Goal: Transaction & Acquisition: Purchase product/service

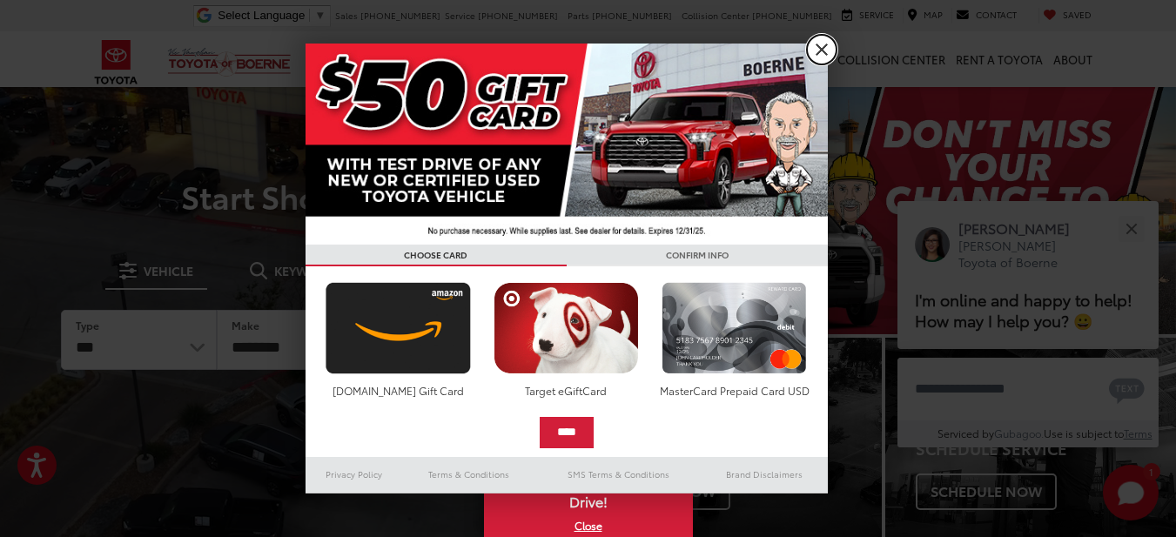
click at [828, 51] on link "X" at bounding box center [822, 50] width 30 height 30
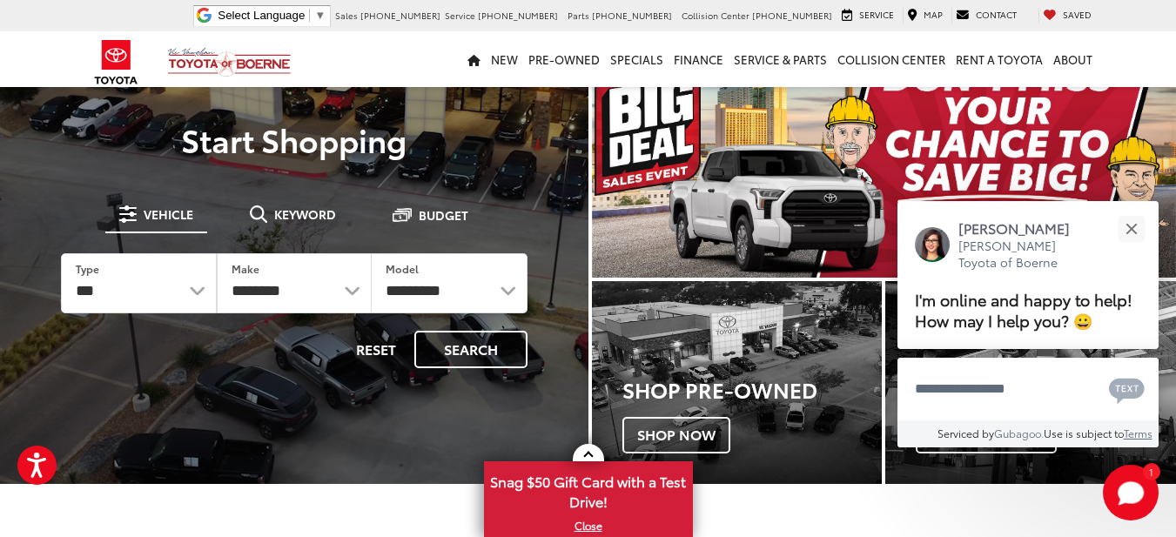
scroll to position [87, 0]
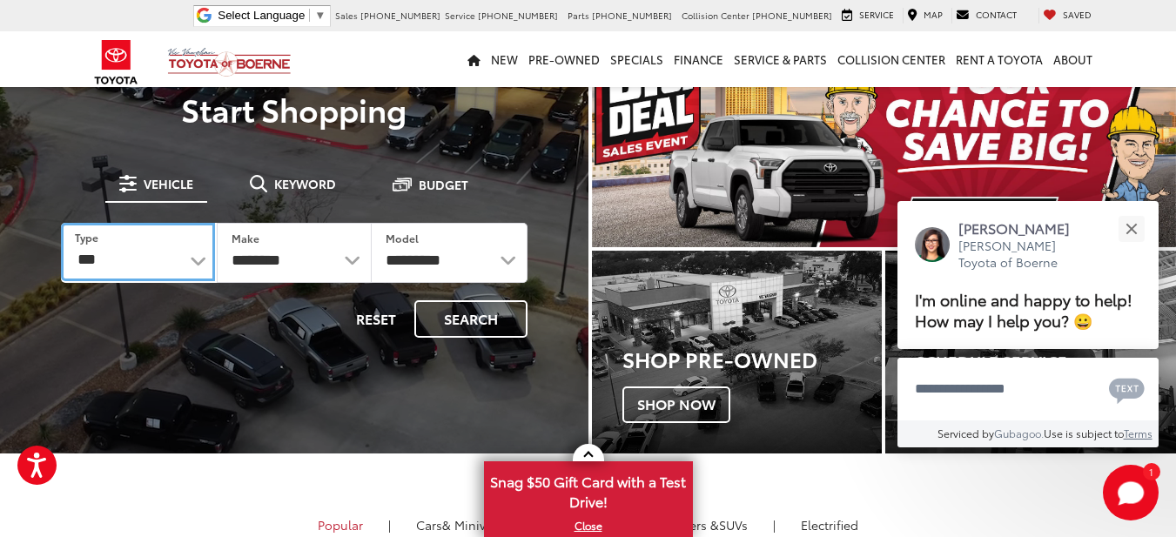
drag, startPoint x: 164, startPoint y: 259, endPoint x: 187, endPoint y: 263, distance: 23.8
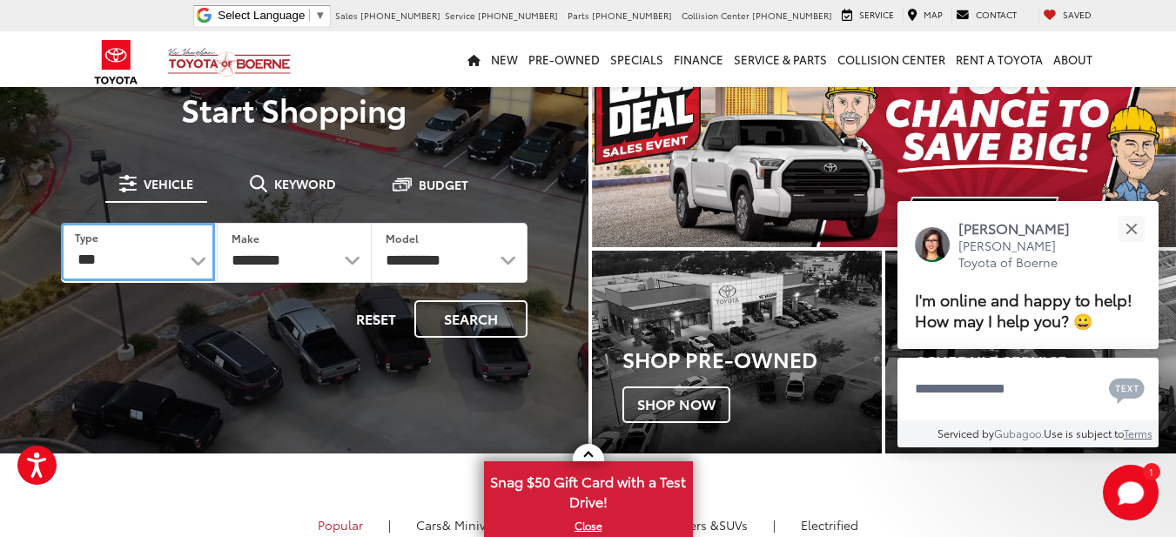
click at [164, 259] on select "*** *** **** *********" at bounding box center [138, 252] width 154 height 58
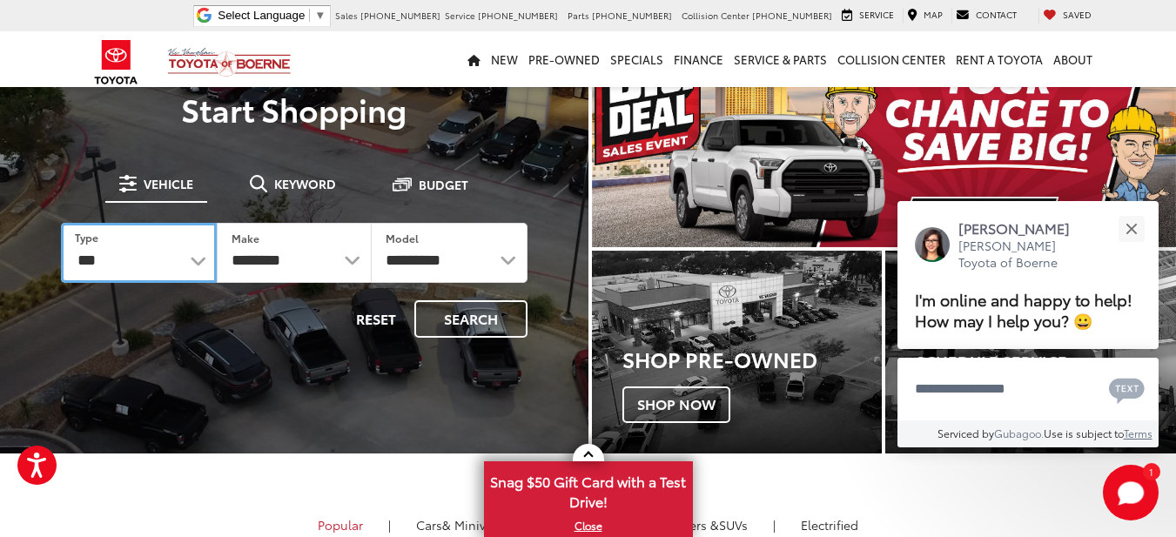
select select "********"
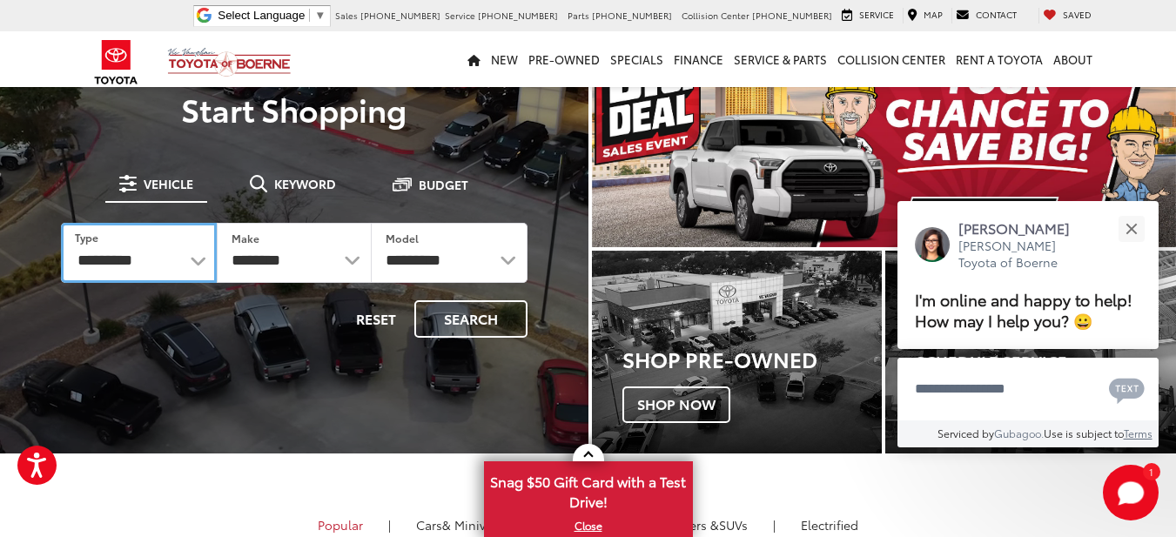
click at [61, 223] on select "*** *** **** *********" at bounding box center [139, 253] width 156 height 60
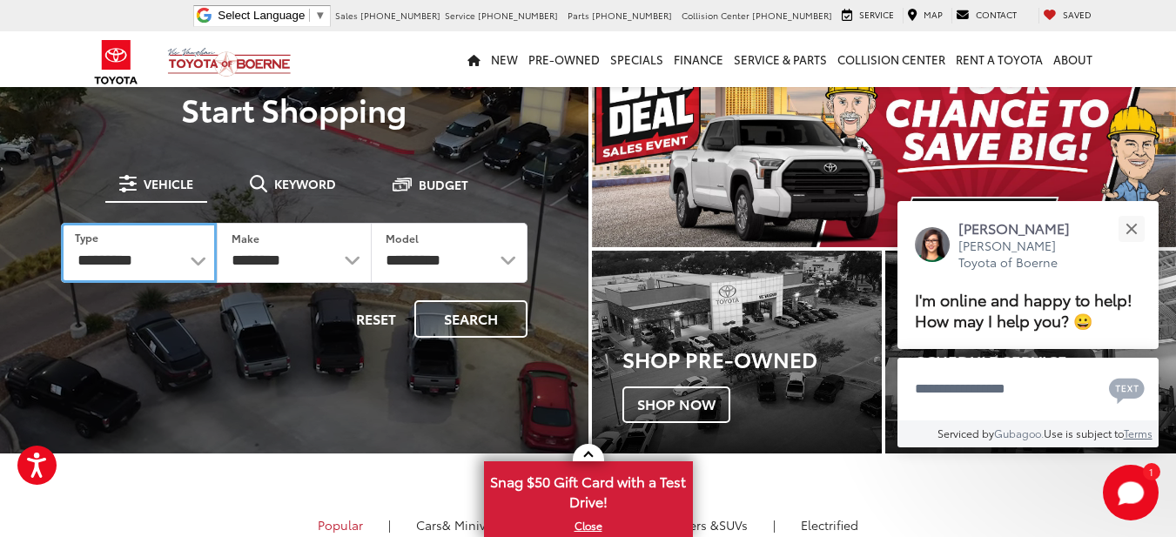
select select "******"
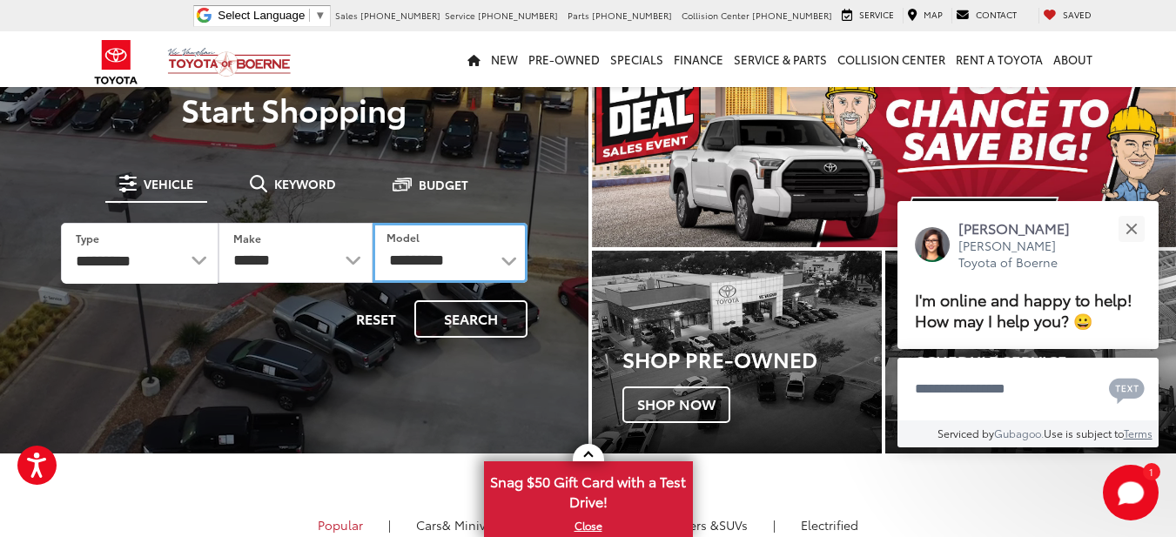
click at [392, 255] on select "**********" at bounding box center [450, 253] width 155 height 60
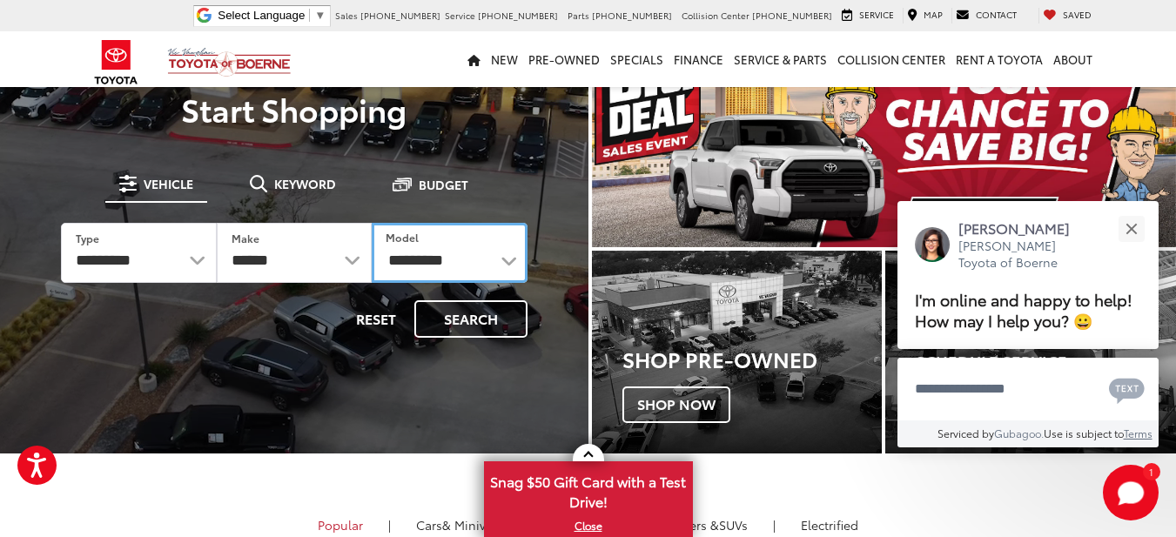
select select "*******"
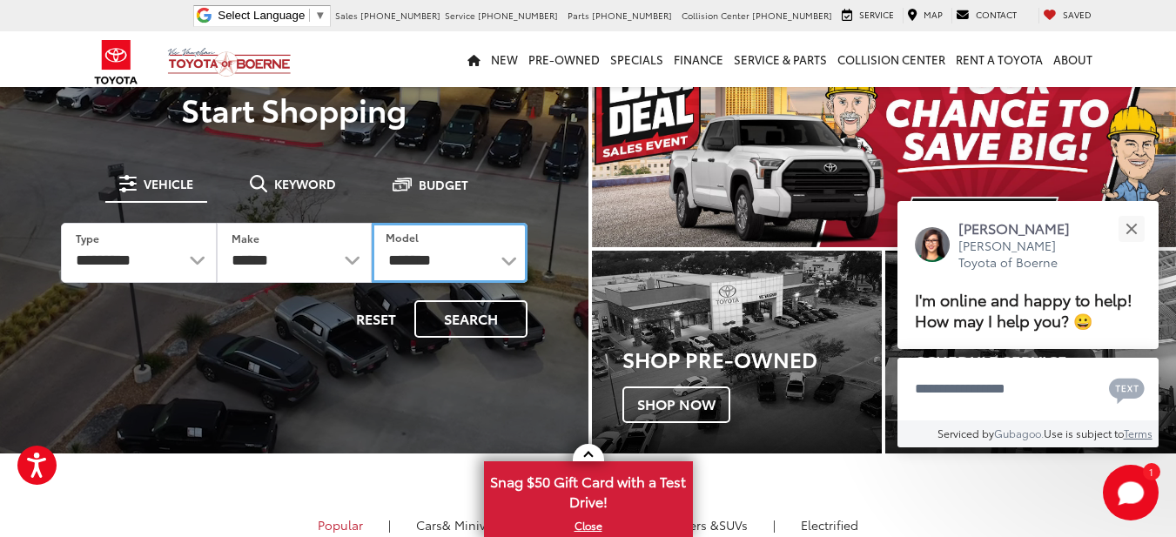
click at [372, 223] on select "**********" at bounding box center [450, 253] width 156 height 60
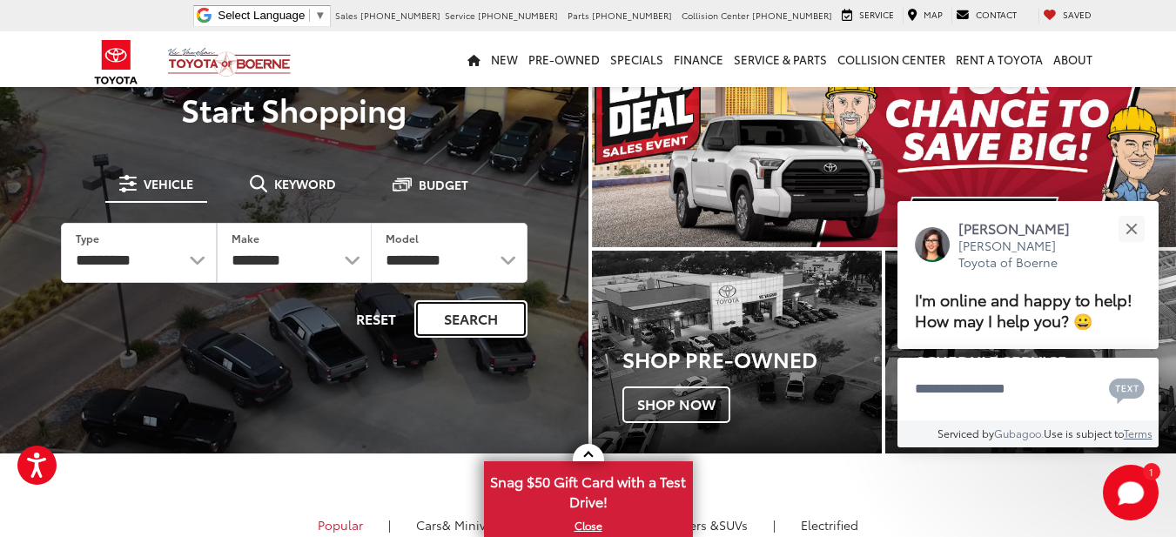
click at [481, 321] on button "Search" at bounding box center [470, 318] width 113 height 37
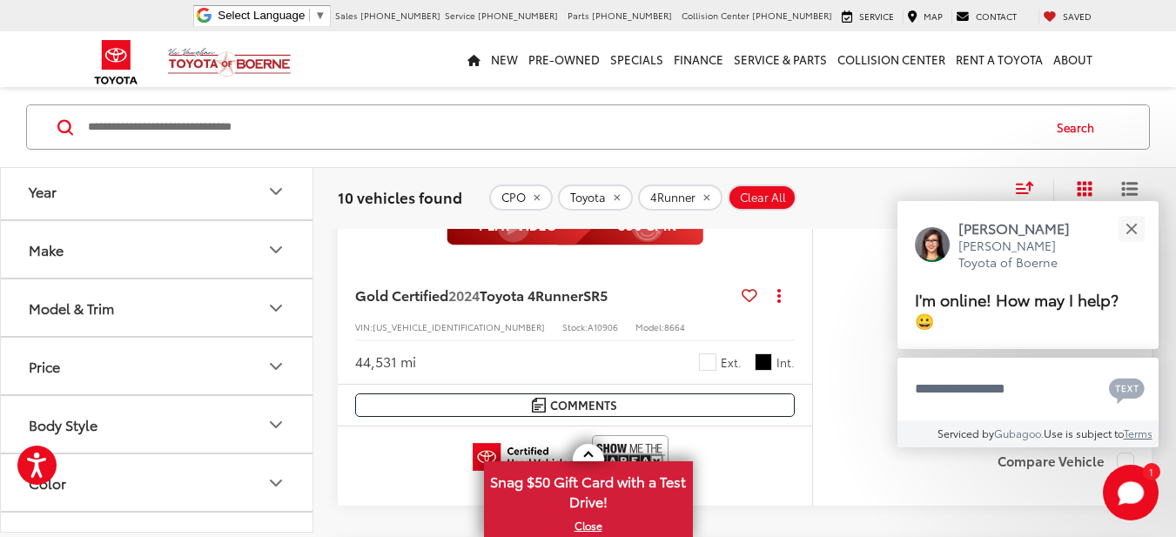
scroll to position [522, 0]
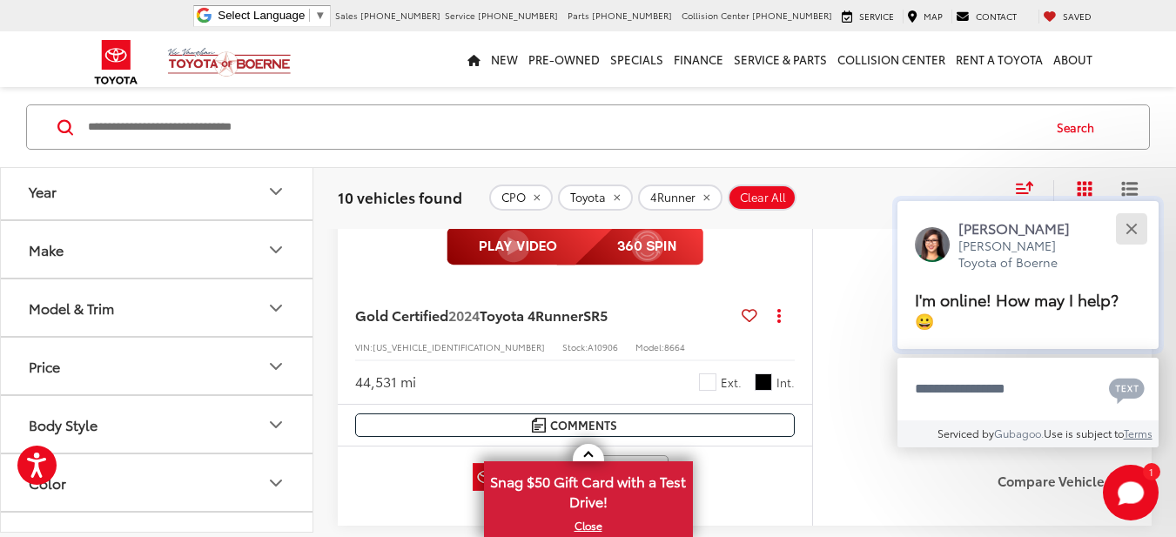
click at [1142, 228] on button "Close" at bounding box center [1131, 228] width 37 height 37
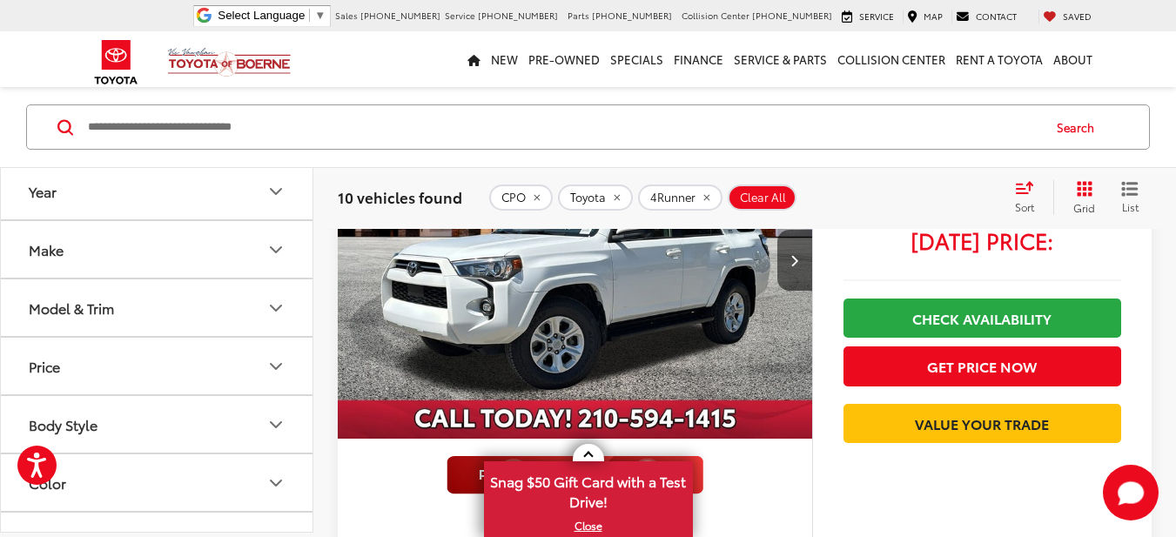
scroll to position [391, 0]
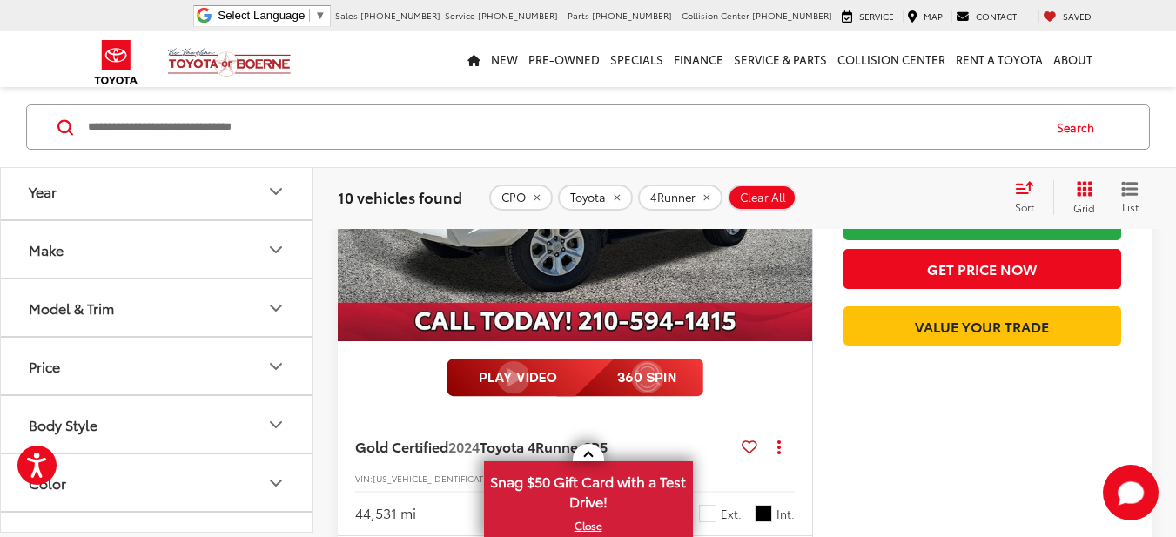
click at [277, 193] on icon "Year" at bounding box center [276, 190] width 10 height 5
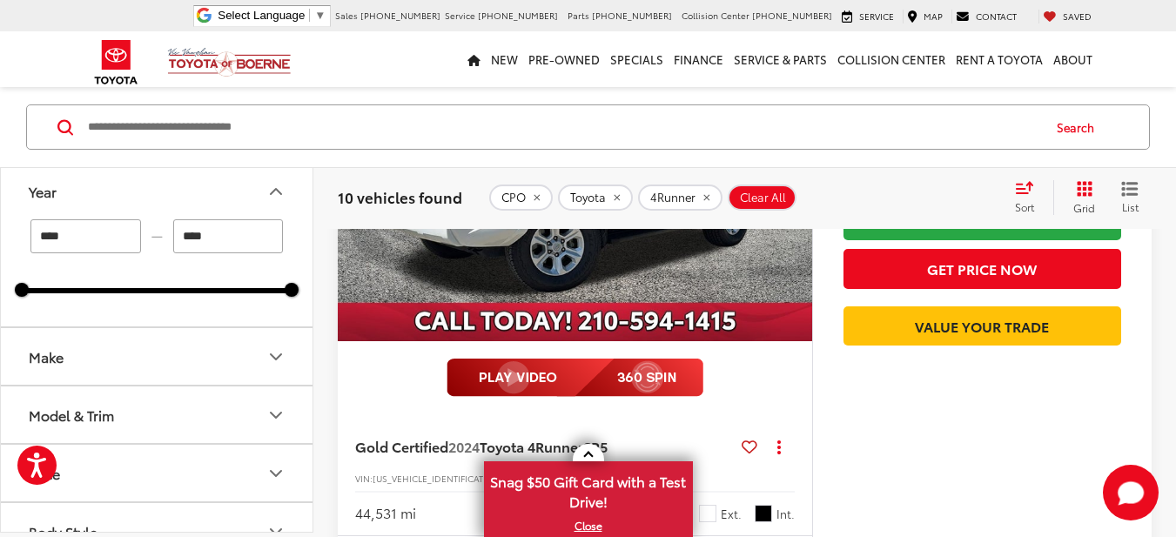
click at [277, 193] on icon "Year" at bounding box center [276, 190] width 21 height 21
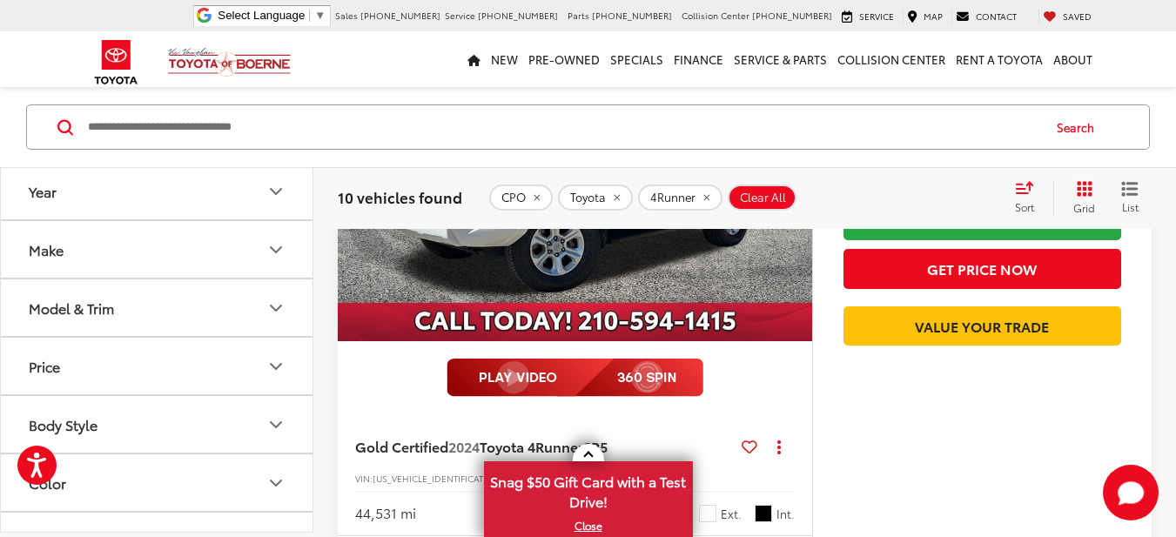
scroll to position [333, 0]
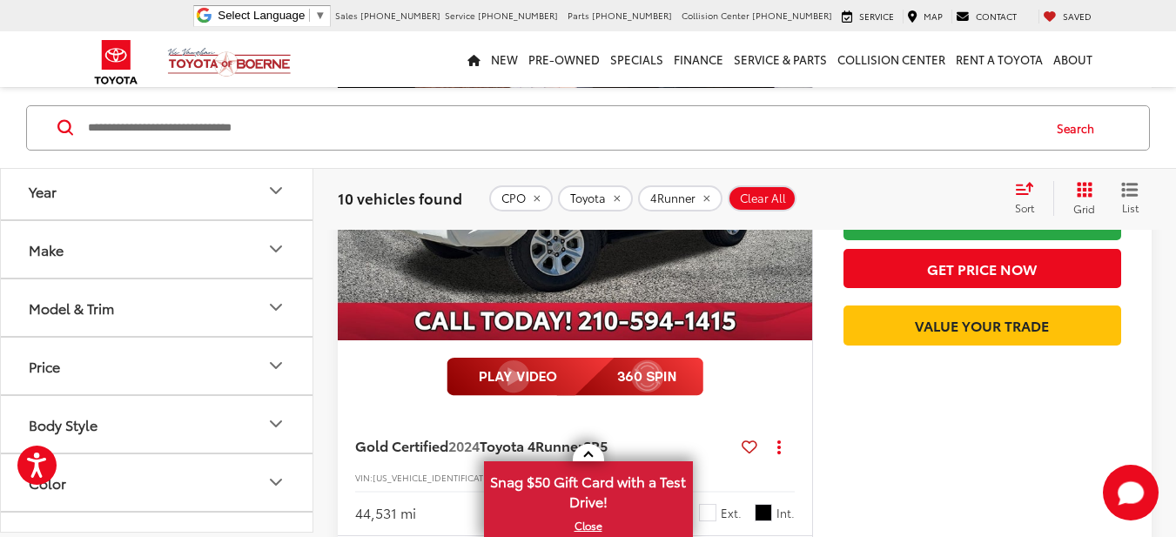
click at [277, 193] on icon "Year" at bounding box center [276, 190] width 10 height 5
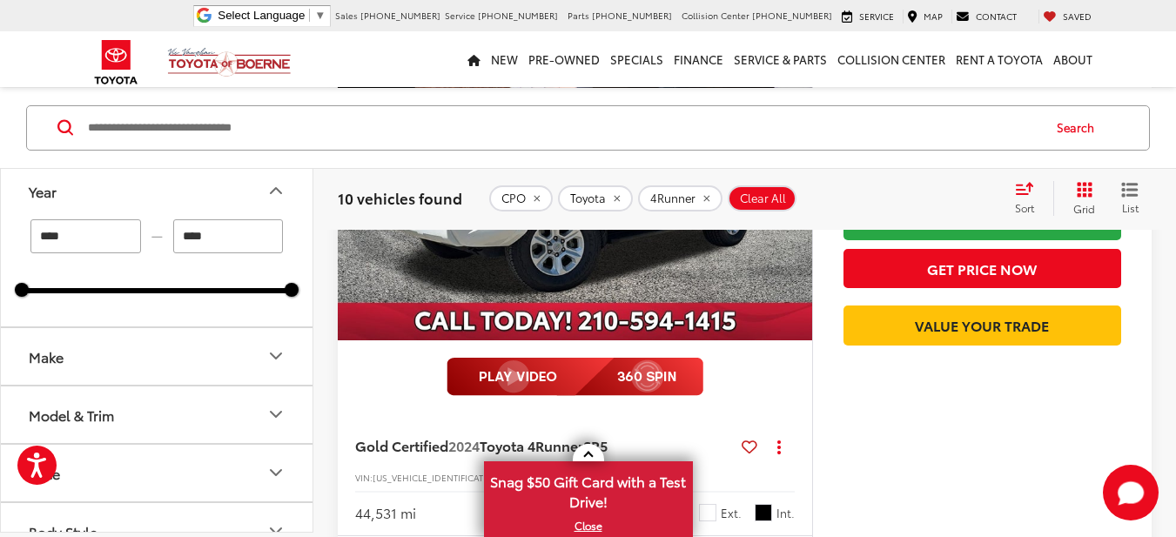
click at [277, 188] on icon "Year" at bounding box center [276, 190] width 10 height 5
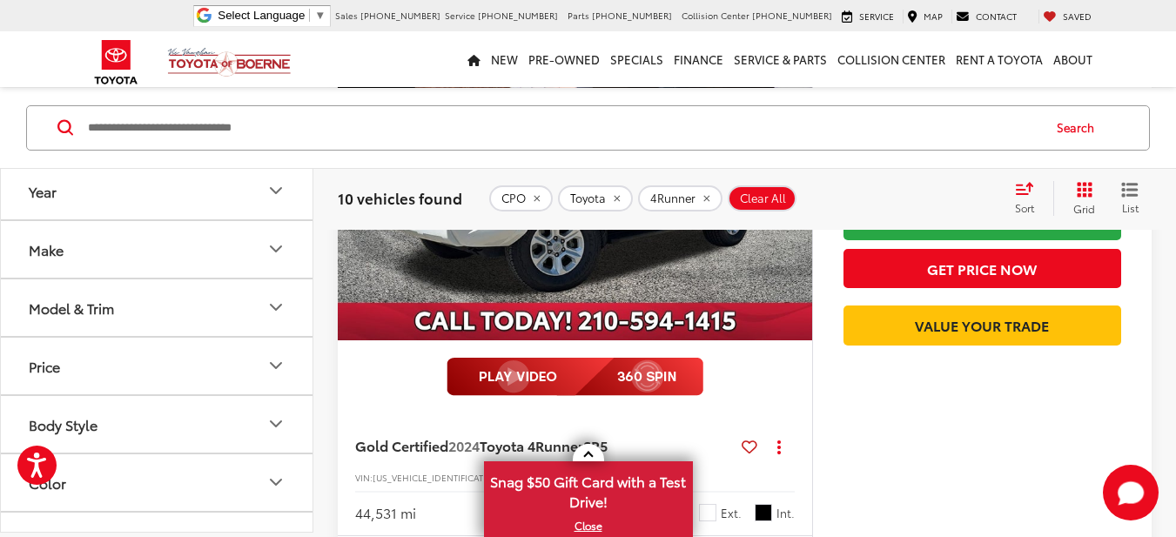
click at [279, 247] on icon "Make" at bounding box center [276, 249] width 21 height 21
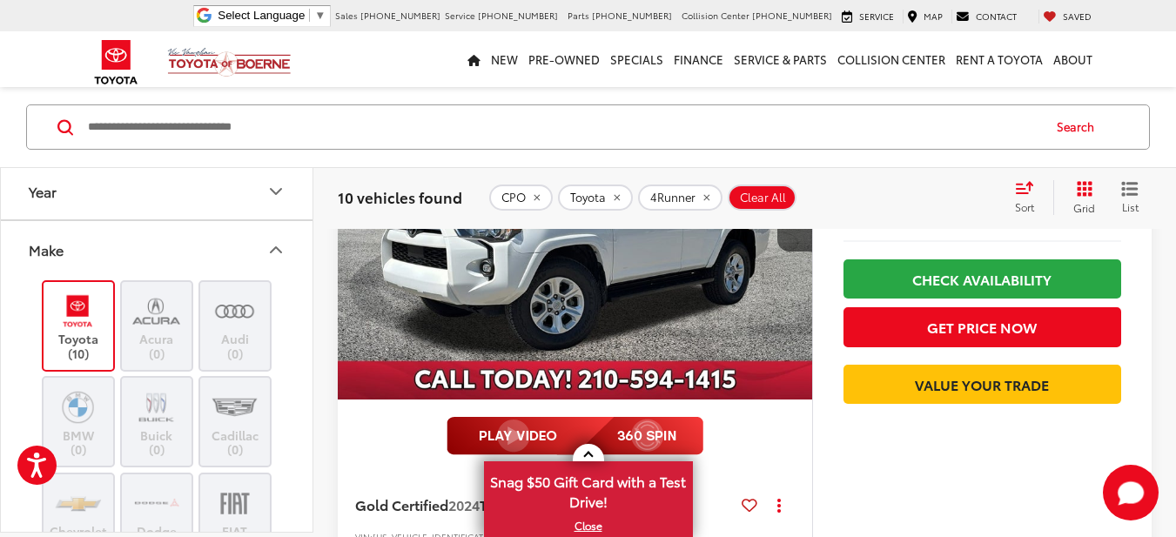
scroll to position [391, 0]
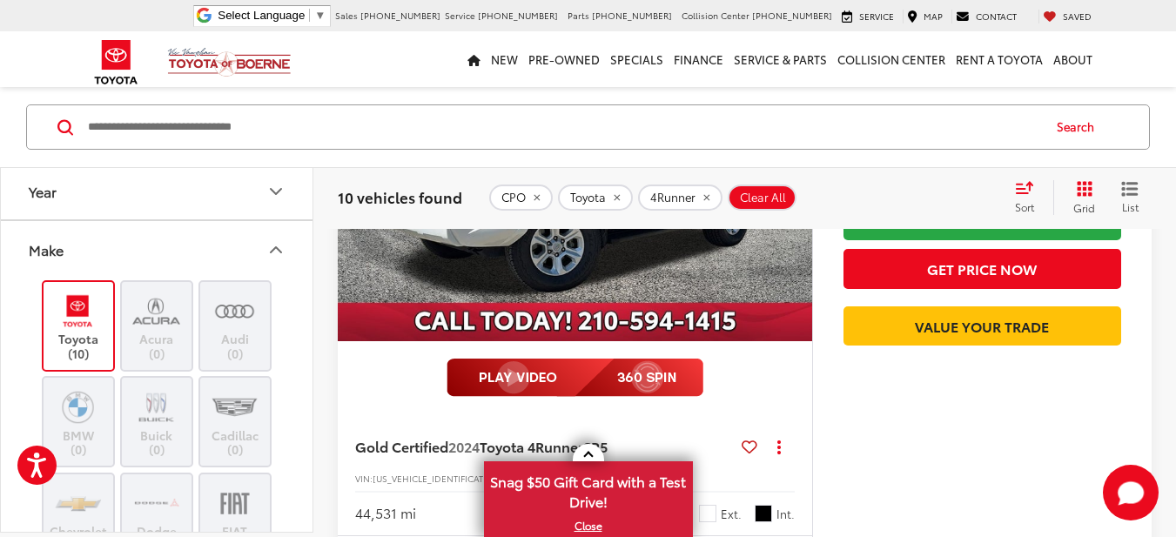
click at [279, 247] on icon "Make" at bounding box center [276, 249] width 21 height 21
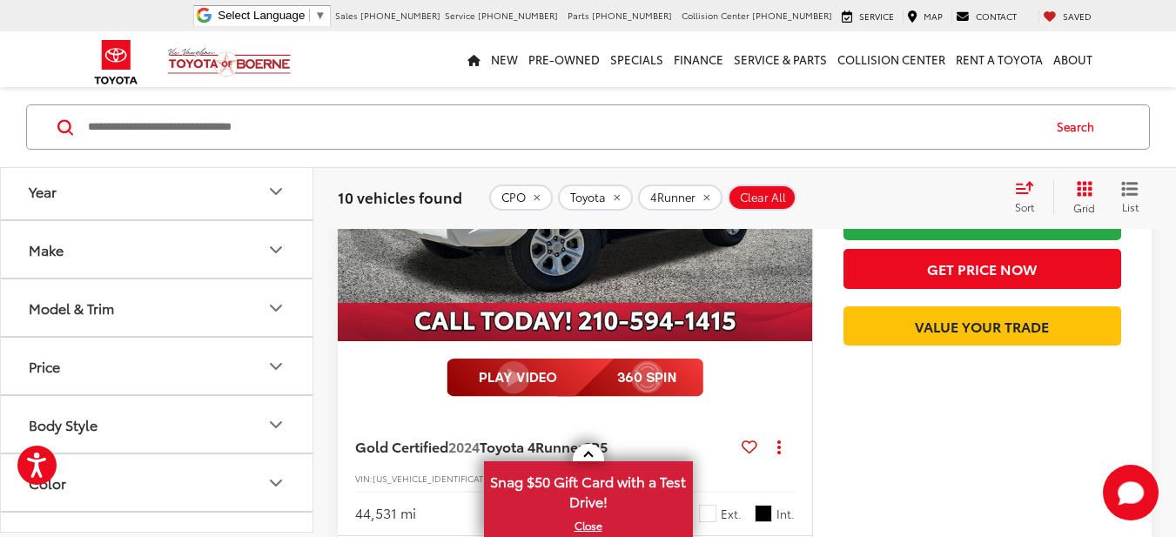
click at [287, 301] on button "Model & Trim" at bounding box center [157, 308] width 313 height 57
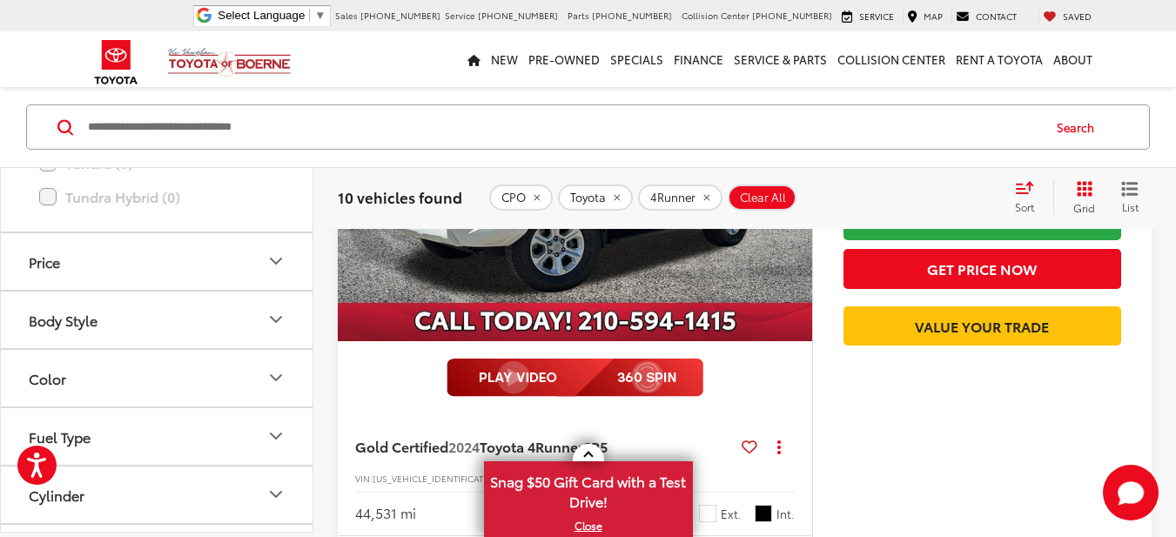
scroll to position [855, 0]
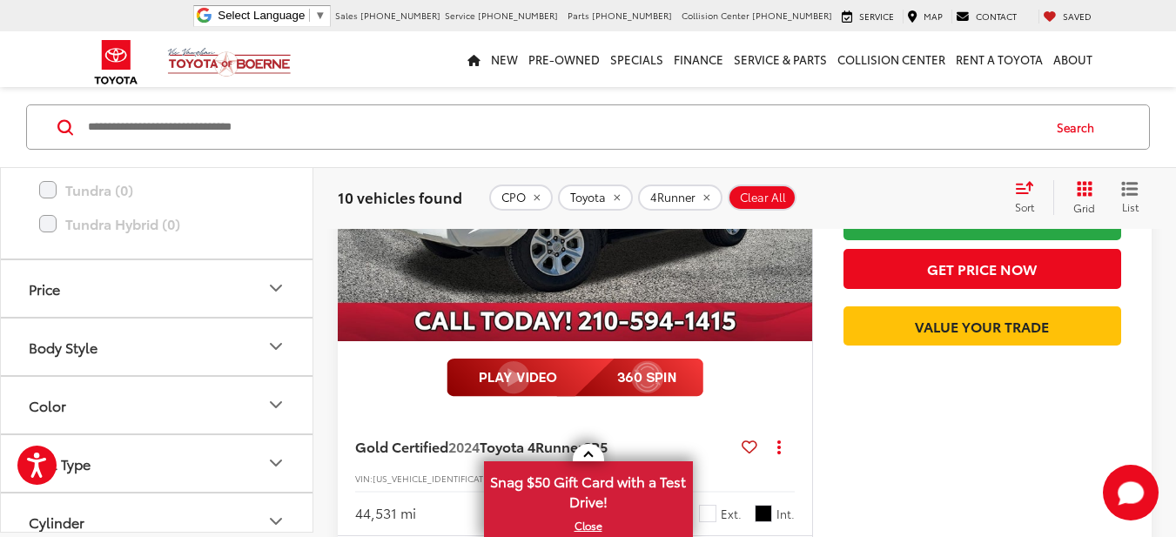
click at [293, 435] on div "Fuel Type" at bounding box center [157, 464] width 312 height 58
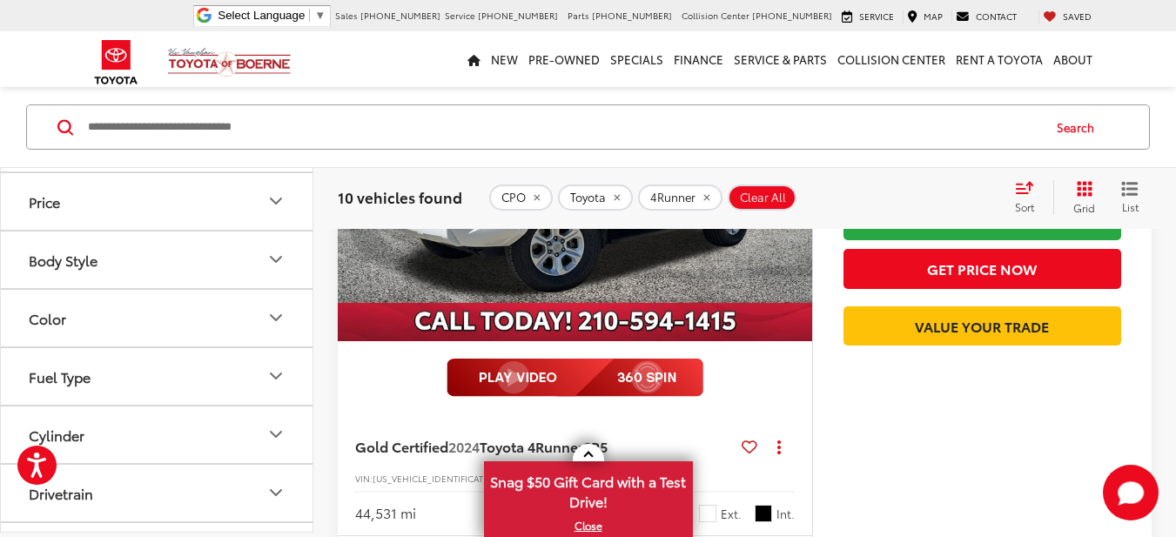
click at [280, 317] on icon "Color" at bounding box center [276, 317] width 10 height 5
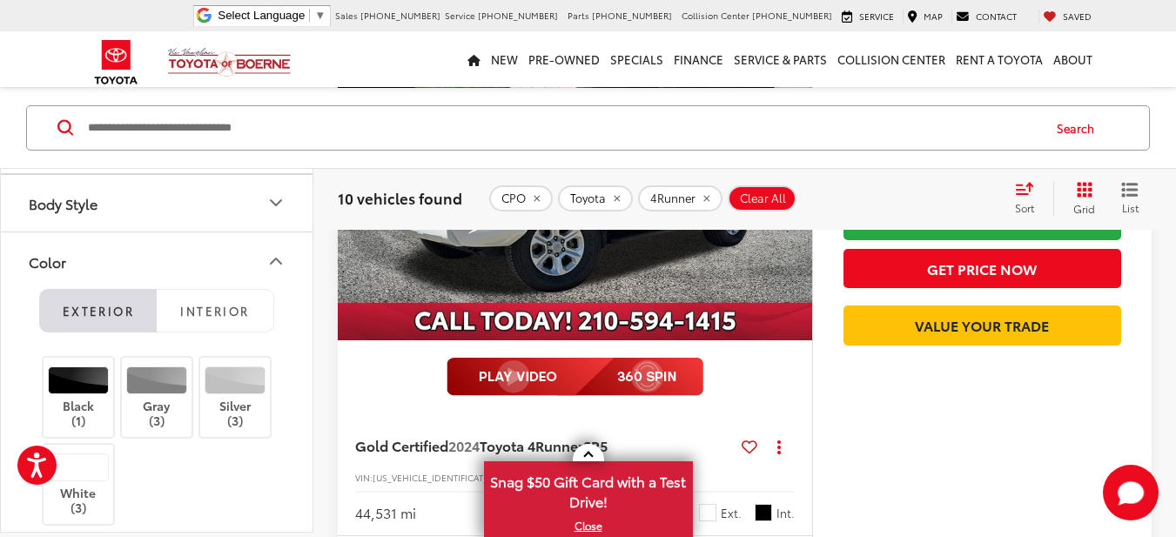
scroll to position [0, 0]
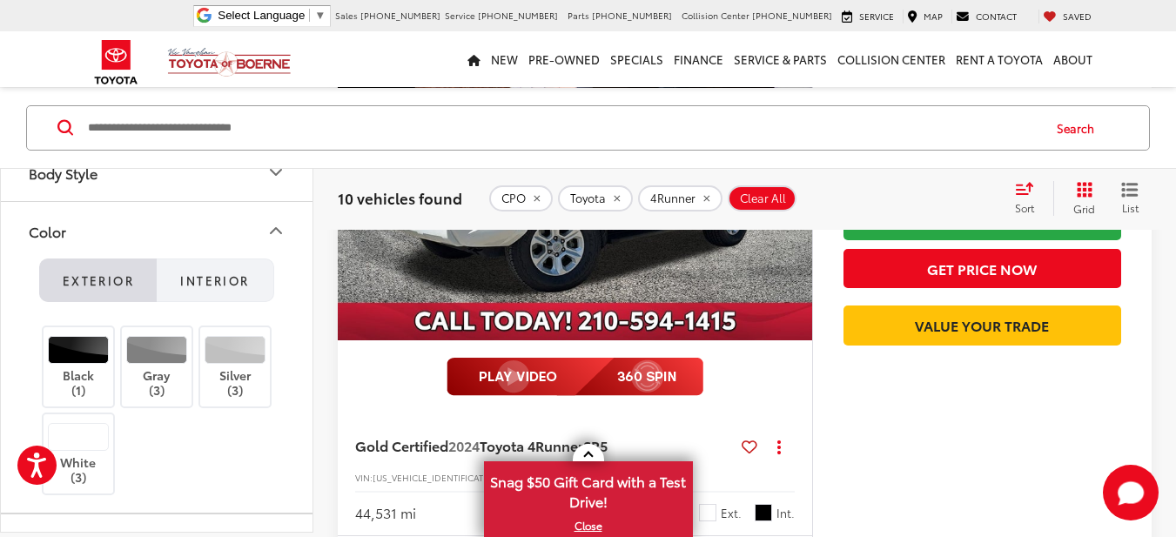
click at [253, 285] on button "Interior" at bounding box center [216, 281] width 118 height 44
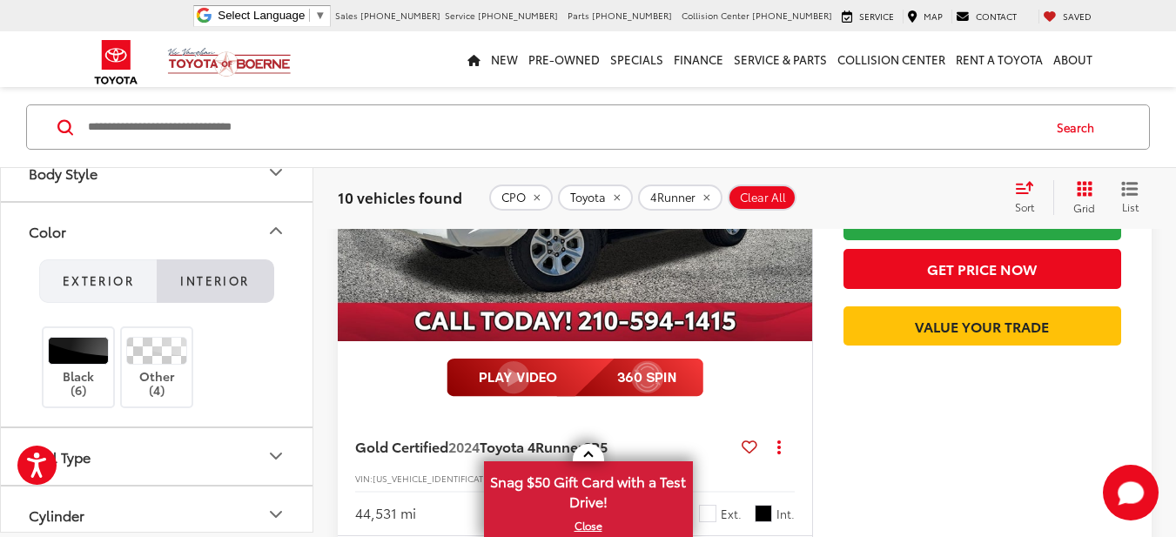
click at [101, 279] on span "Exterior" at bounding box center [98, 281] width 71 height 16
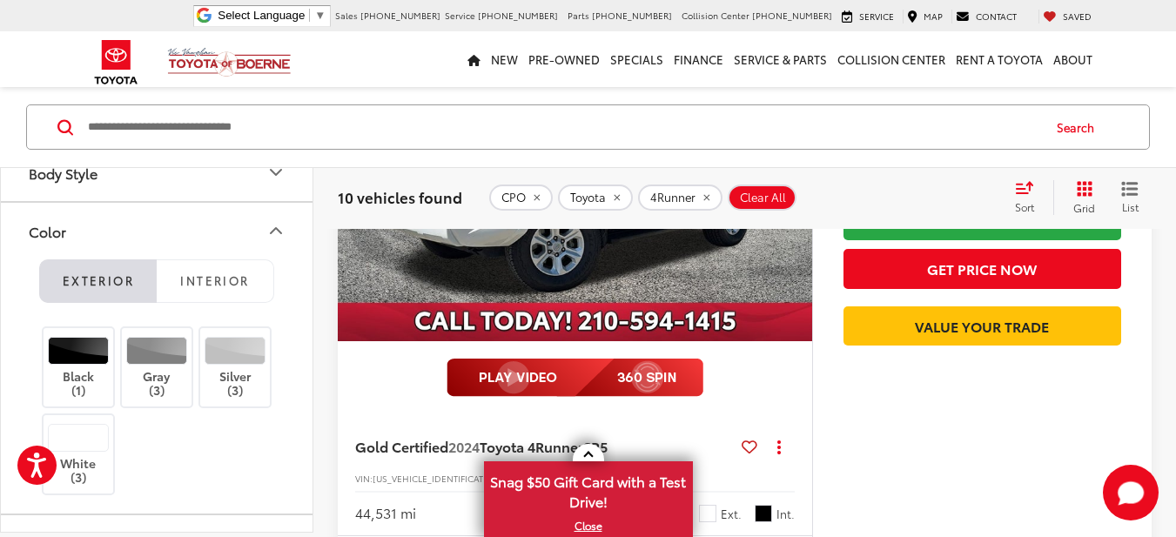
click at [269, 232] on icon "Color" at bounding box center [276, 230] width 21 height 21
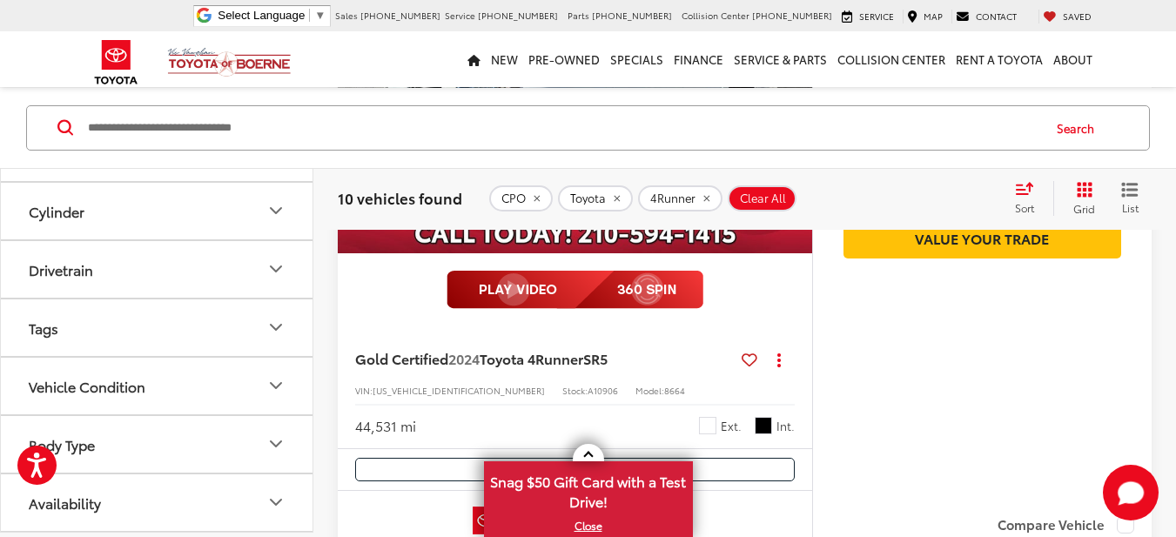
click at [273, 377] on icon "Vehicle Condition" at bounding box center [276, 385] width 21 height 21
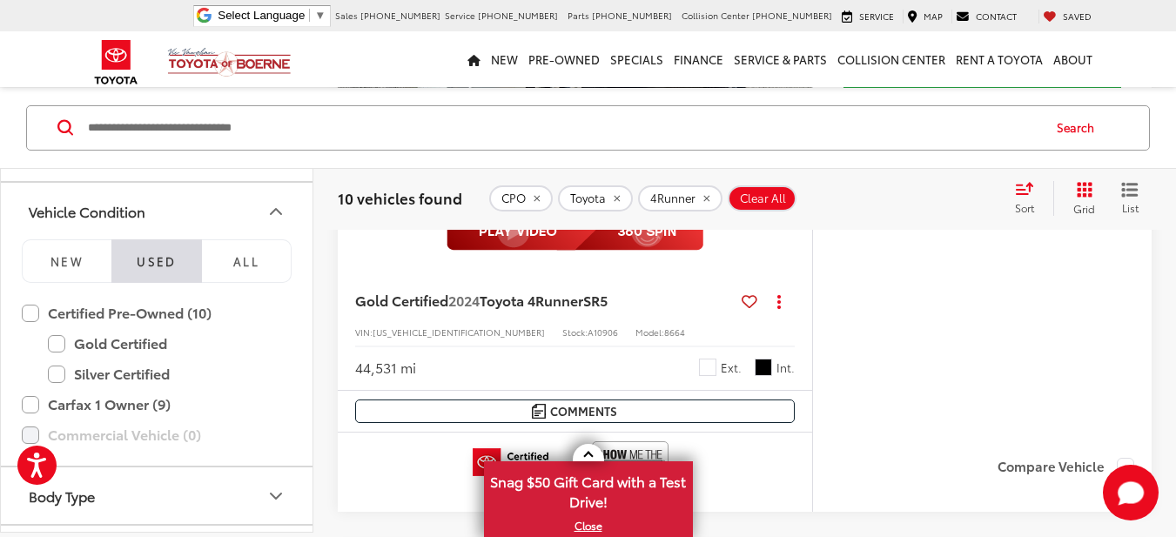
click at [280, 223] on button "Vehicle Condition" at bounding box center [157, 212] width 313 height 57
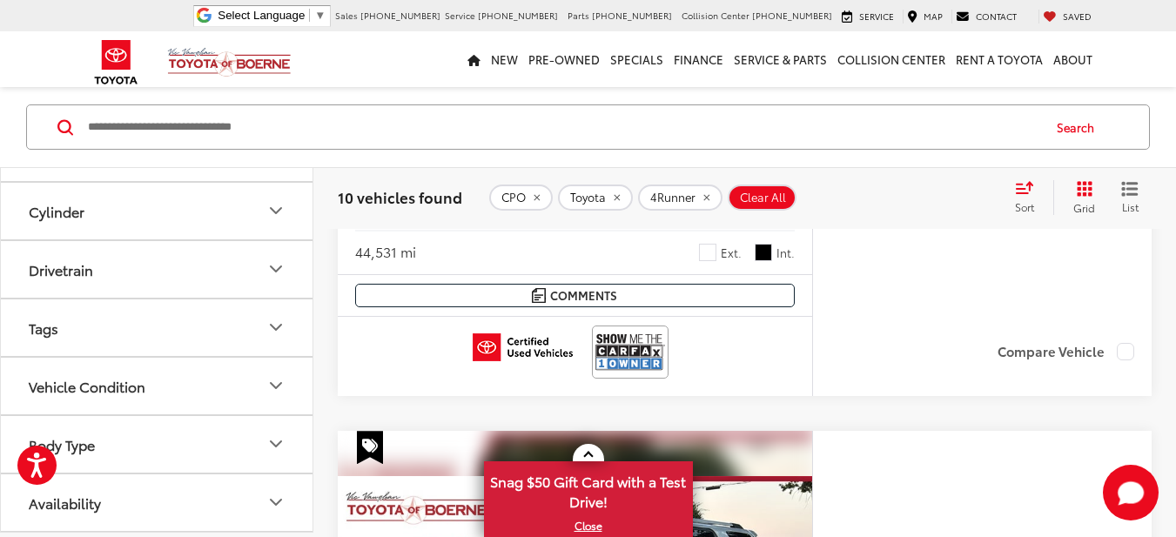
click at [264, 500] on button "Availability" at bounding box center [157, 503] width 313 height 57
click at [279, 432] on button "Body Type" at bounding box center [157, 444] width 313 height 57
click at [1027, 200] on span "Sort" at bounding box center [1024, 206] width 19 height 15
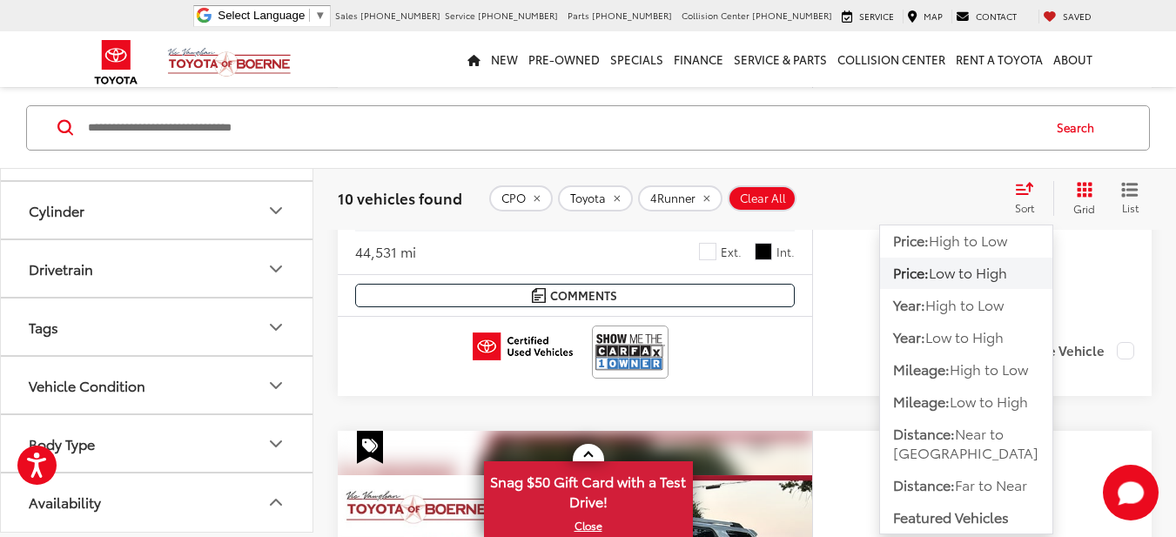
scroll to position [652, 0]
click at [1001, 400] on span "Low to High" at bounding box center [989, 401] width 78 height 20
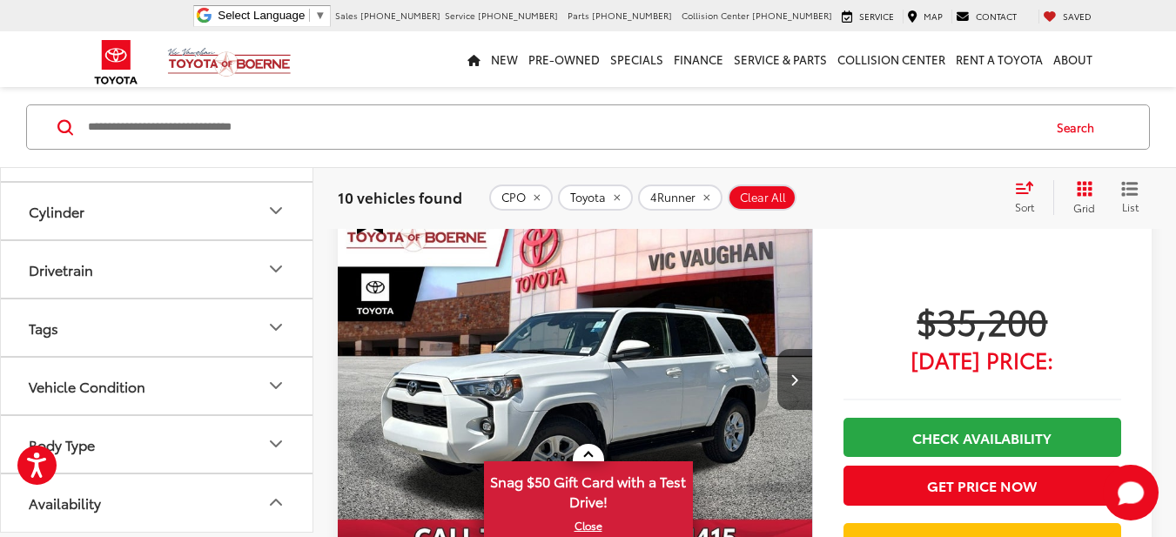
scroll to position [144, 0]
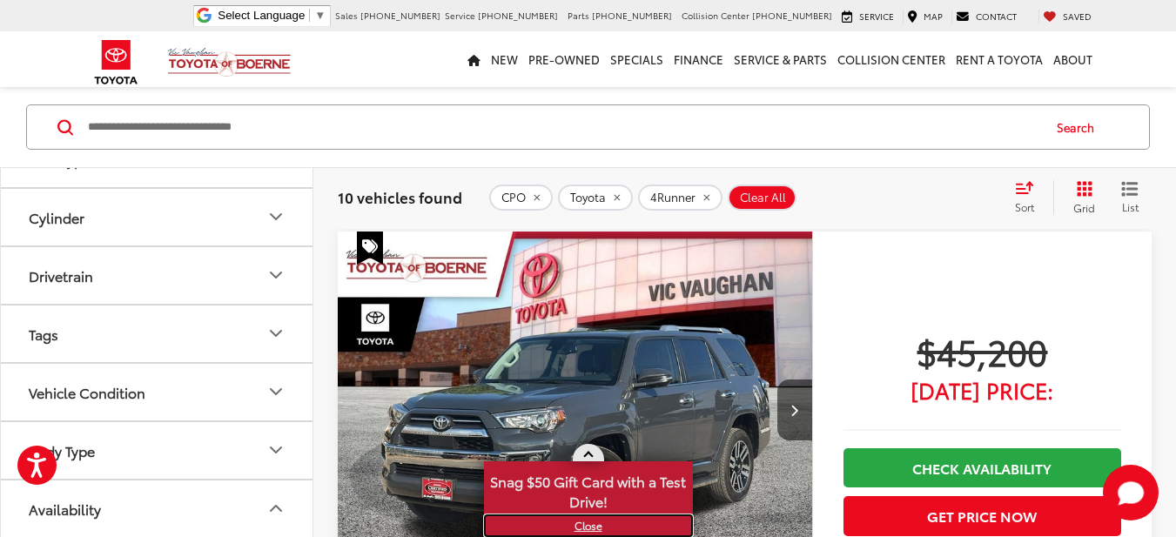
click at [590, 521] on link "X" at bounding box center [588, 525] width 205 height 19
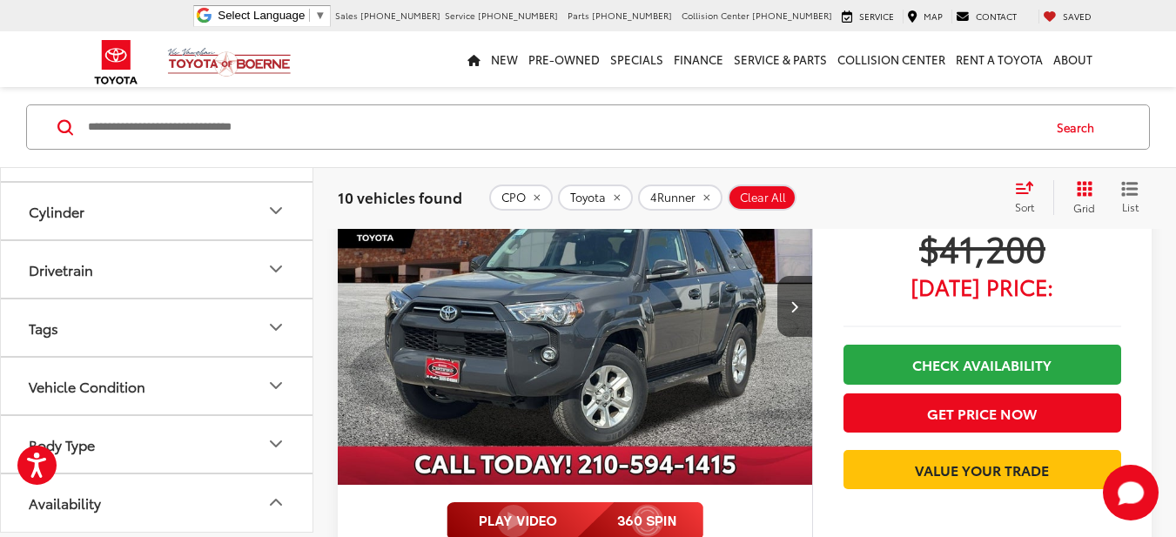
scroll to position [941, 0]
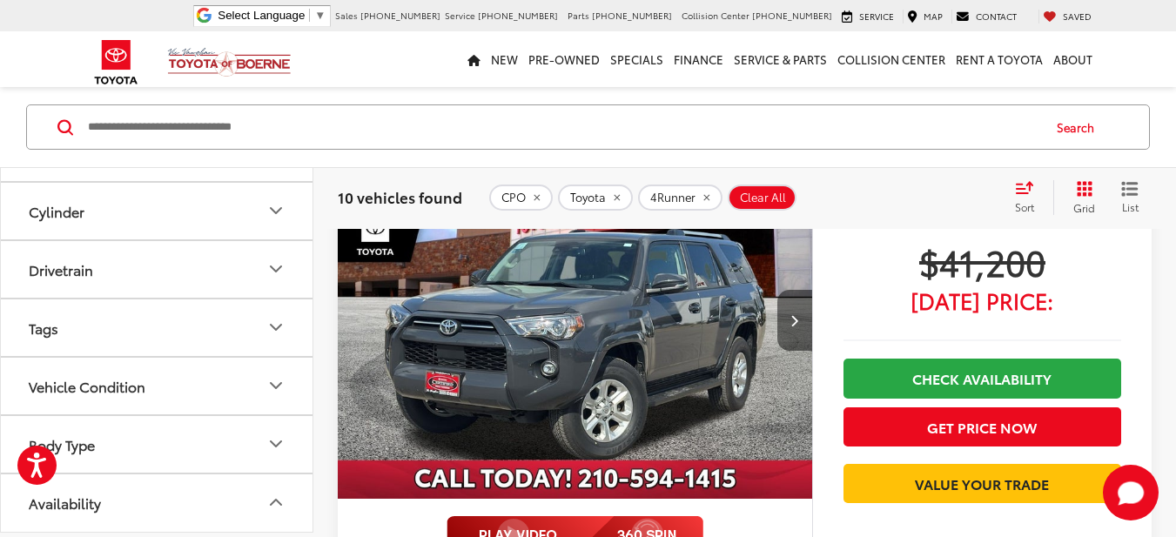
click at [801, 314] on button "Next image" at bounding box center [795, 320] width 35 height 61
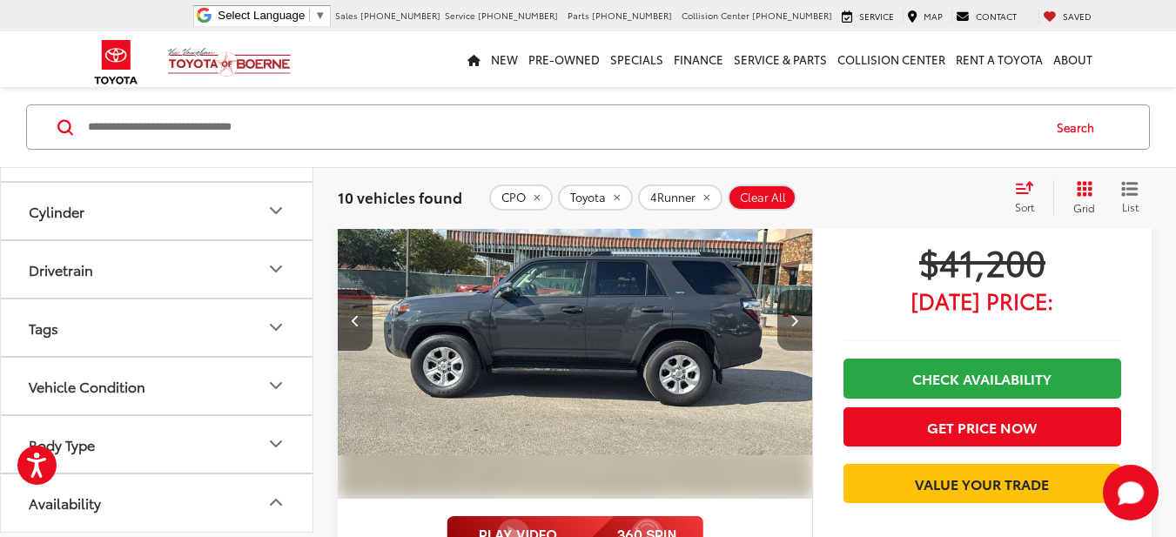
click at [803, 313] on button "Next image" at bounding box center [795, 320] width 35 height 61
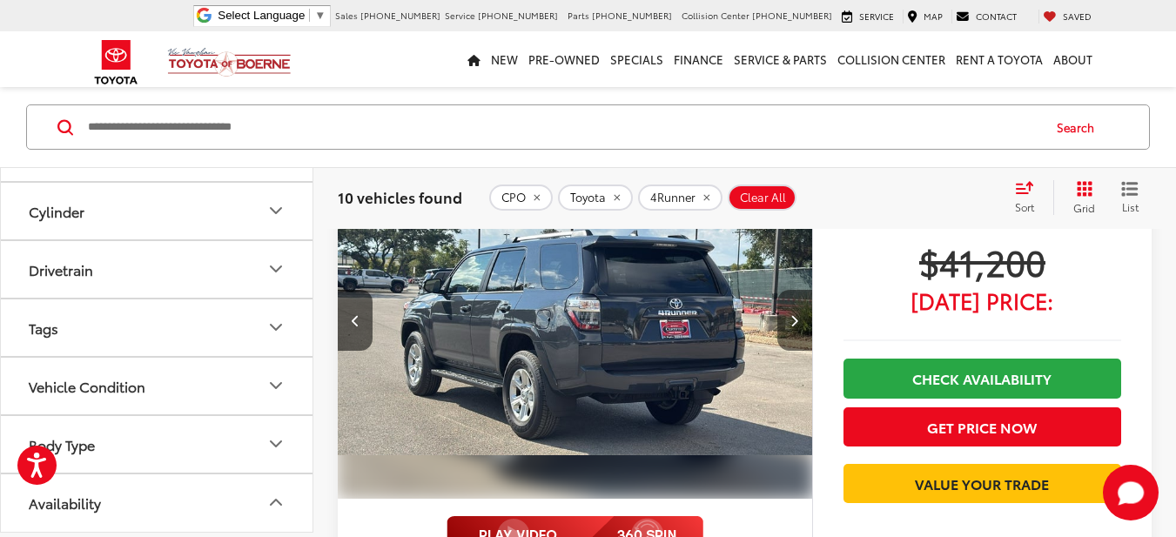
click at [803, 313] on button "Next image" at bounding box center [795, 320] width 35 height 61
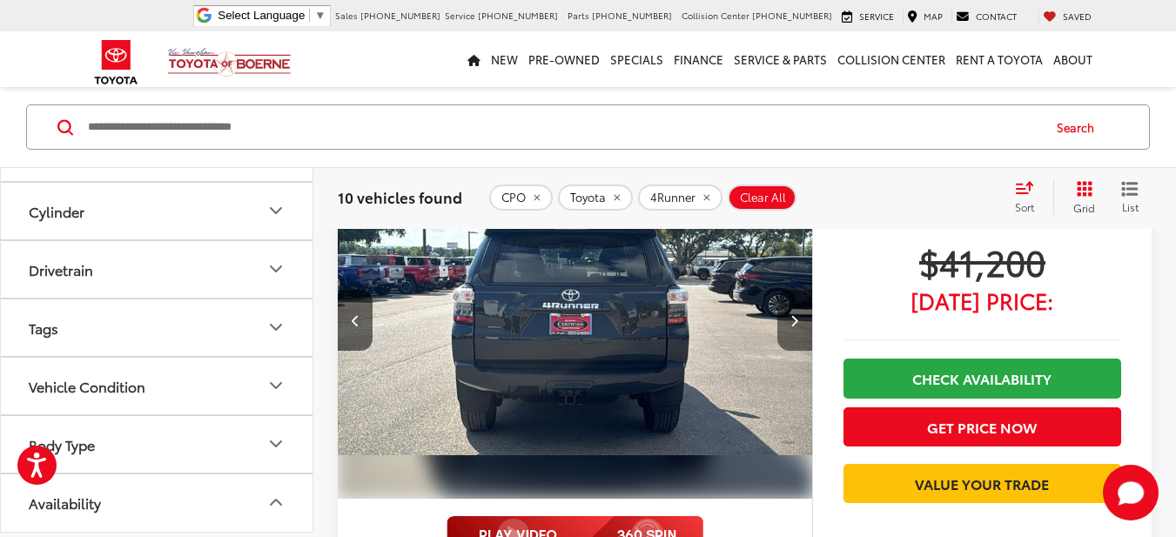
click at [803, 313] on button "Next image" at bounding box center [795, 320] width 35 height 61
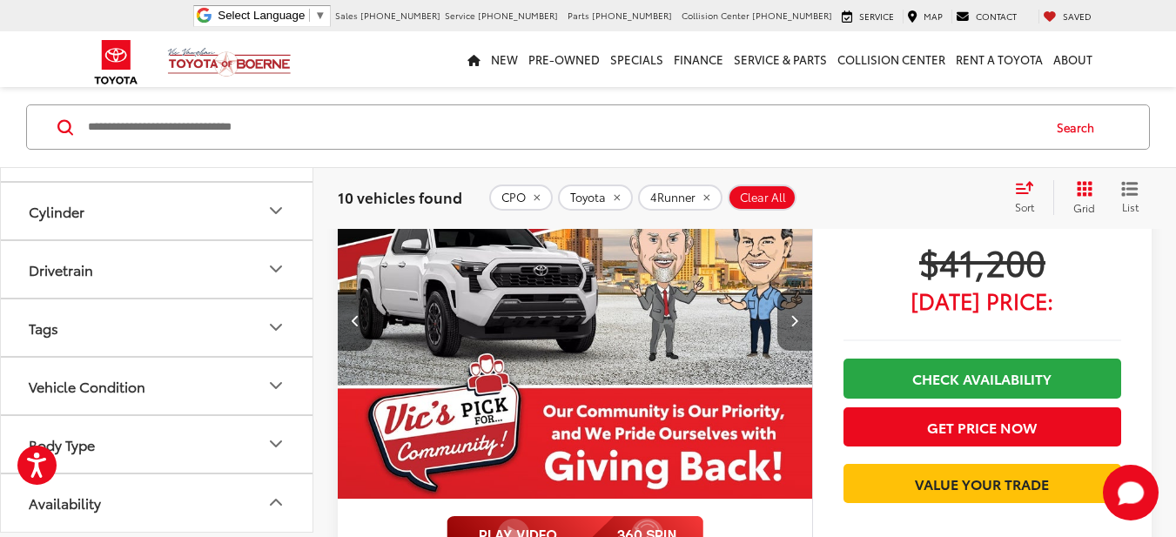
click at [803, 313] on button "Next image" at bounding box center [795, 320] width 35 height 61
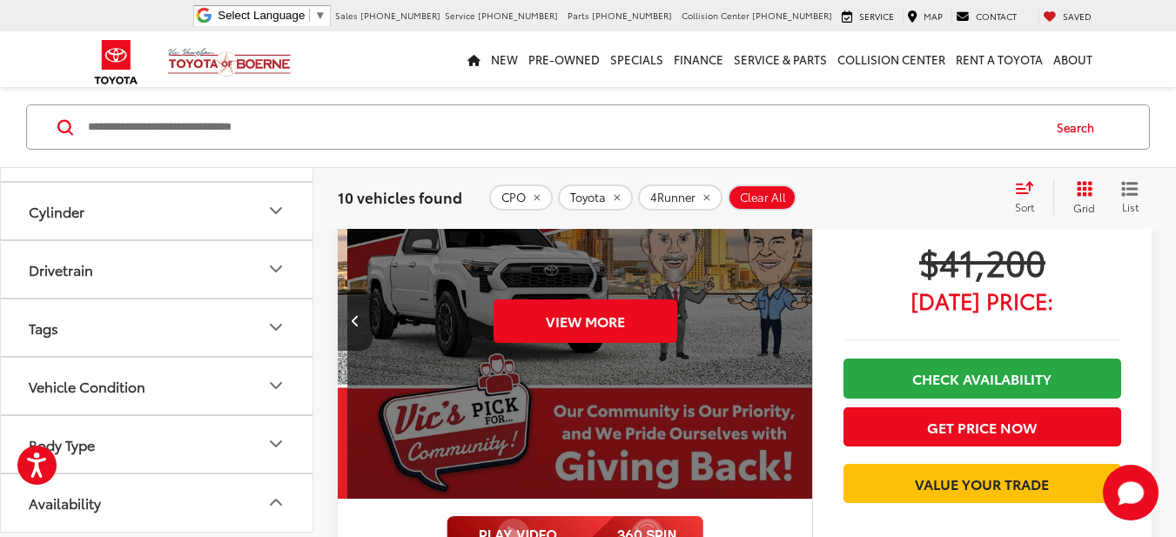
scroll to position [0, 2386]
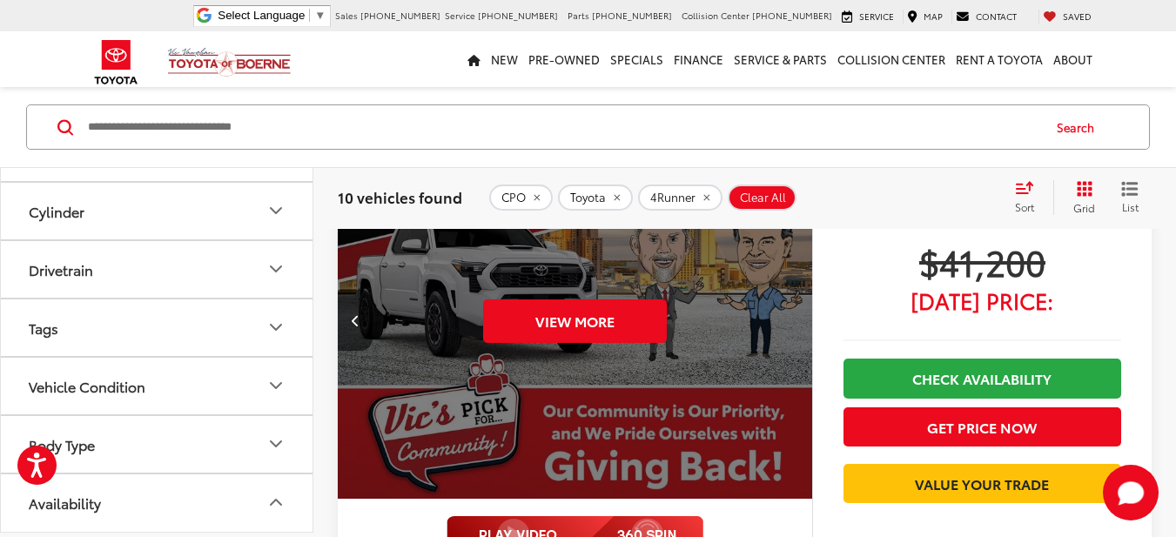
click at [803, 313] on div "View More" at bounding box center [575, 321] width 477 height 358
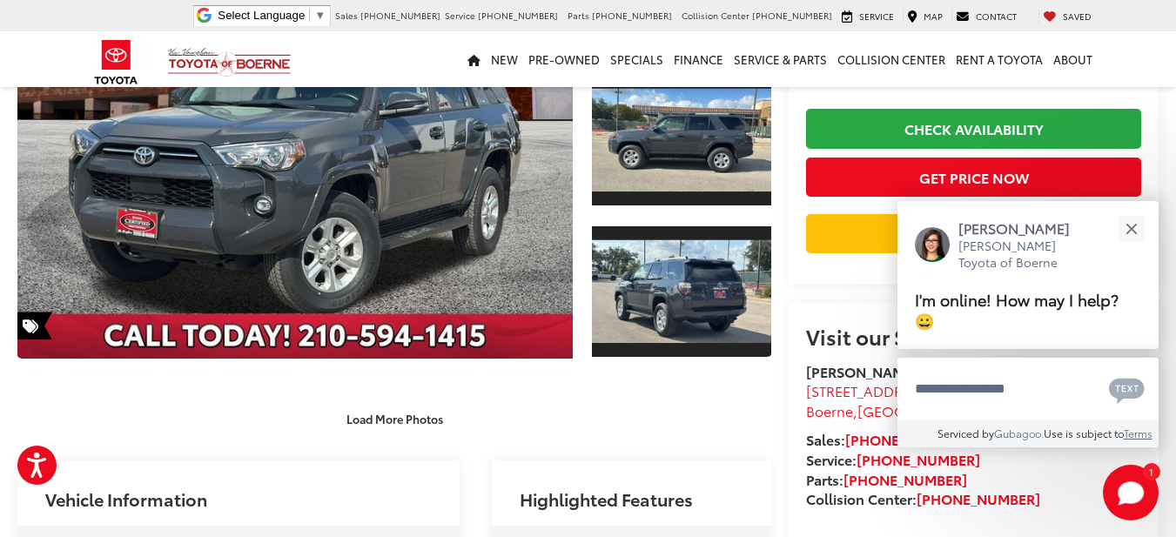
scroll to position [87, 0]
